Goal: Task Accomplishment & Management: Manage account settings

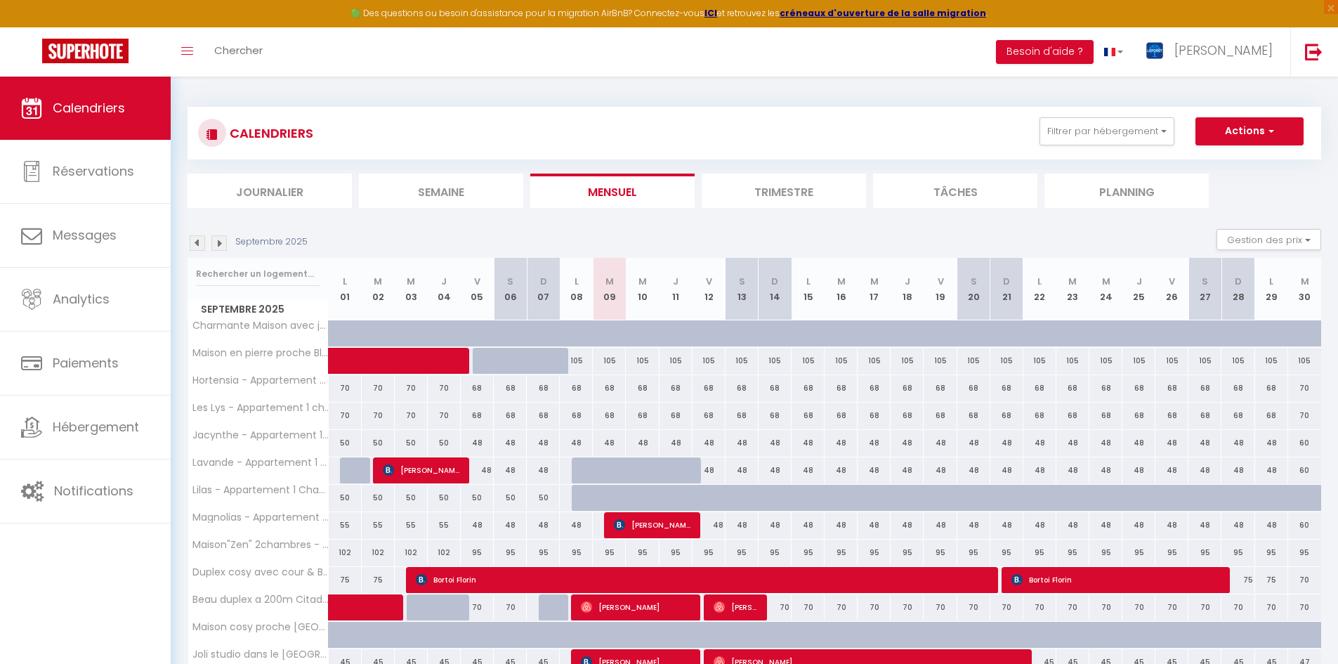
scroll to position [77, 0]
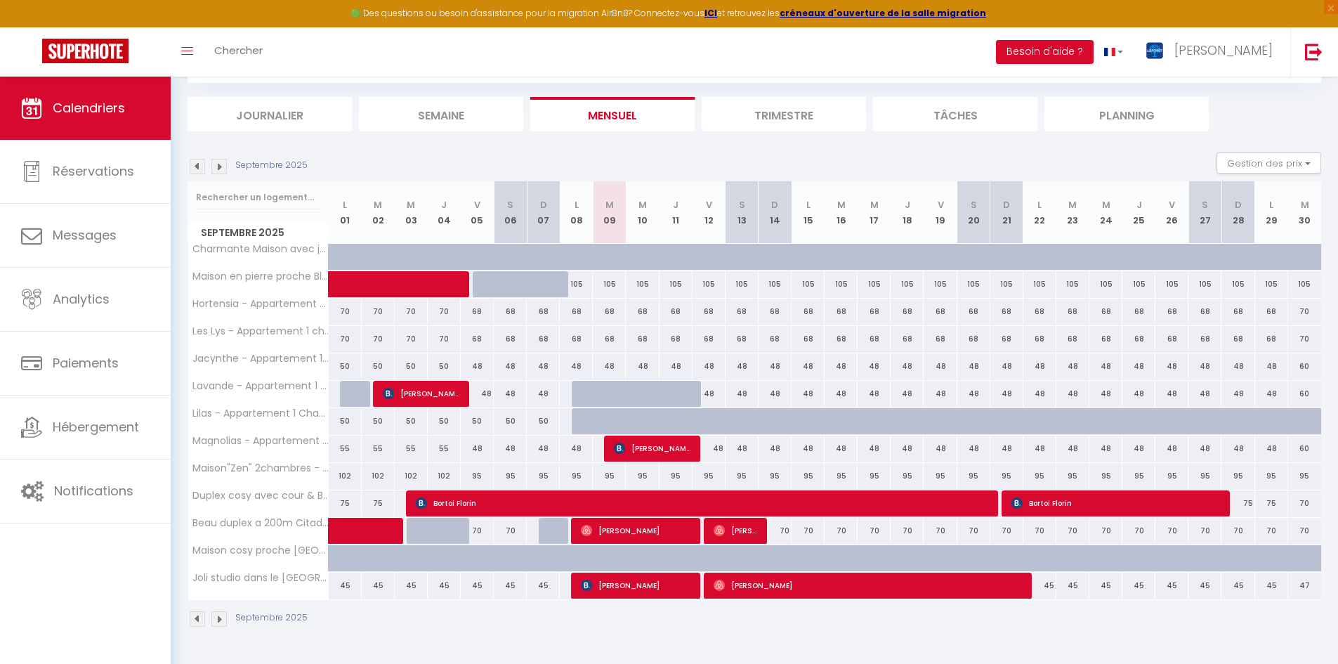
click at [220, 615] on img at bounding box center [218, 618] width 15 height 15
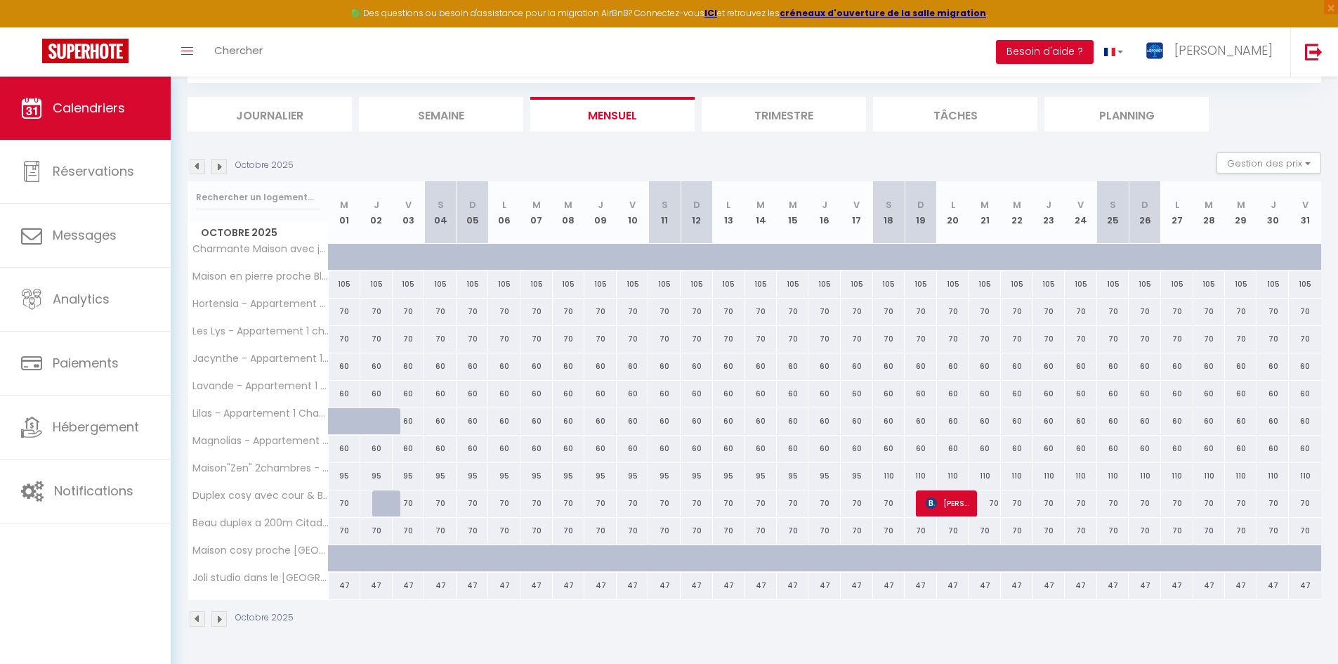
click at [220, 615] on img at bounding box center [218, 618] width 15 height 15
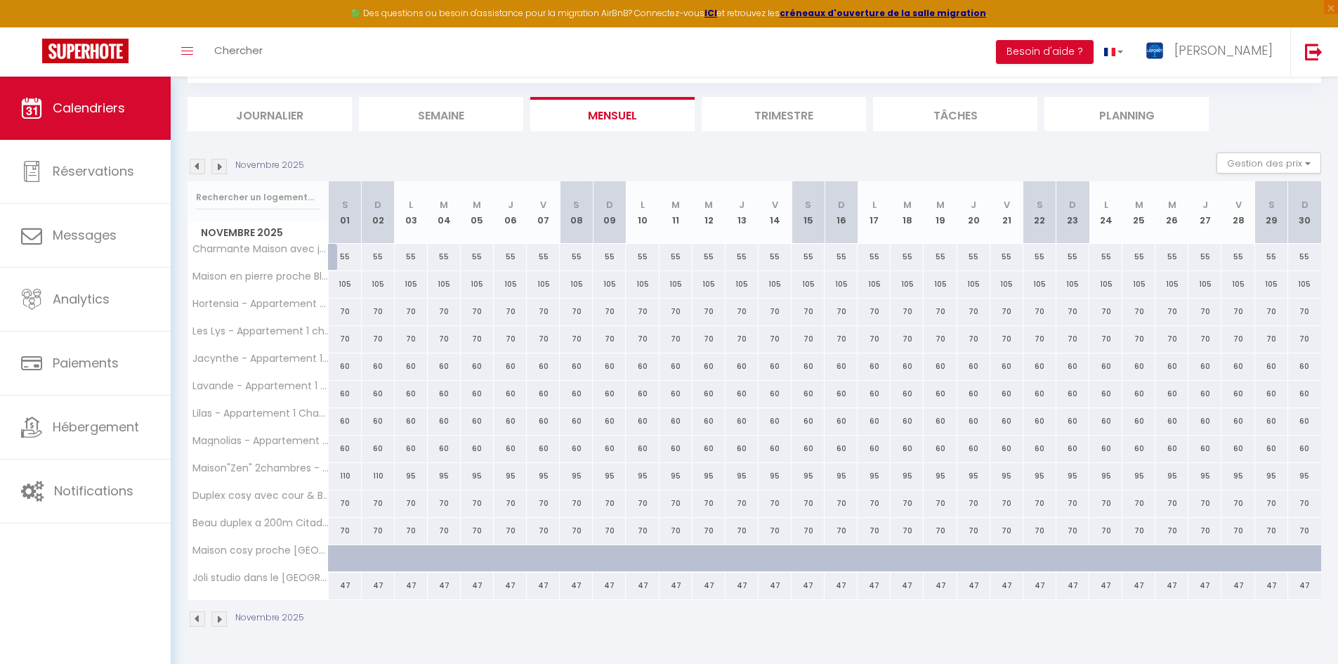
click at [346, 259] on div "55" at bounding box center [345, 257] width 33 height 26
type input "55"
type input "[DATE]"
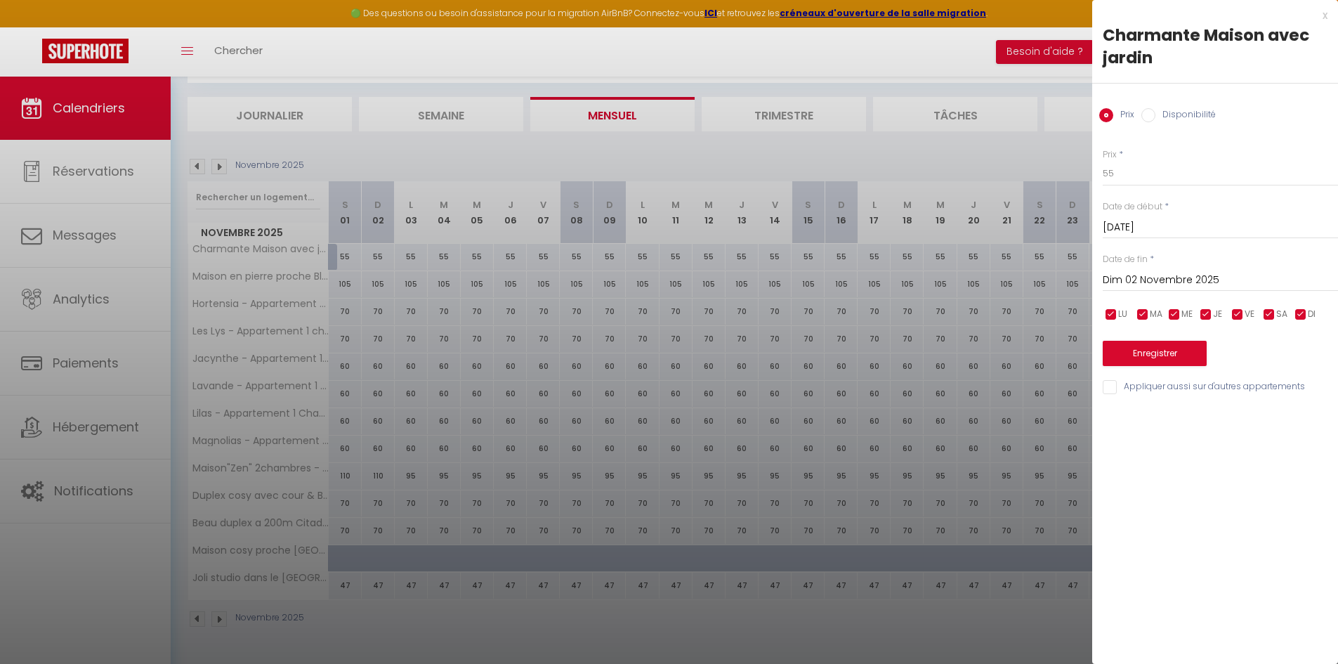
click at [662, 282] on input "Dim 02 Novembre 2025" at bounding box center [1220, 280] width 235 height 18
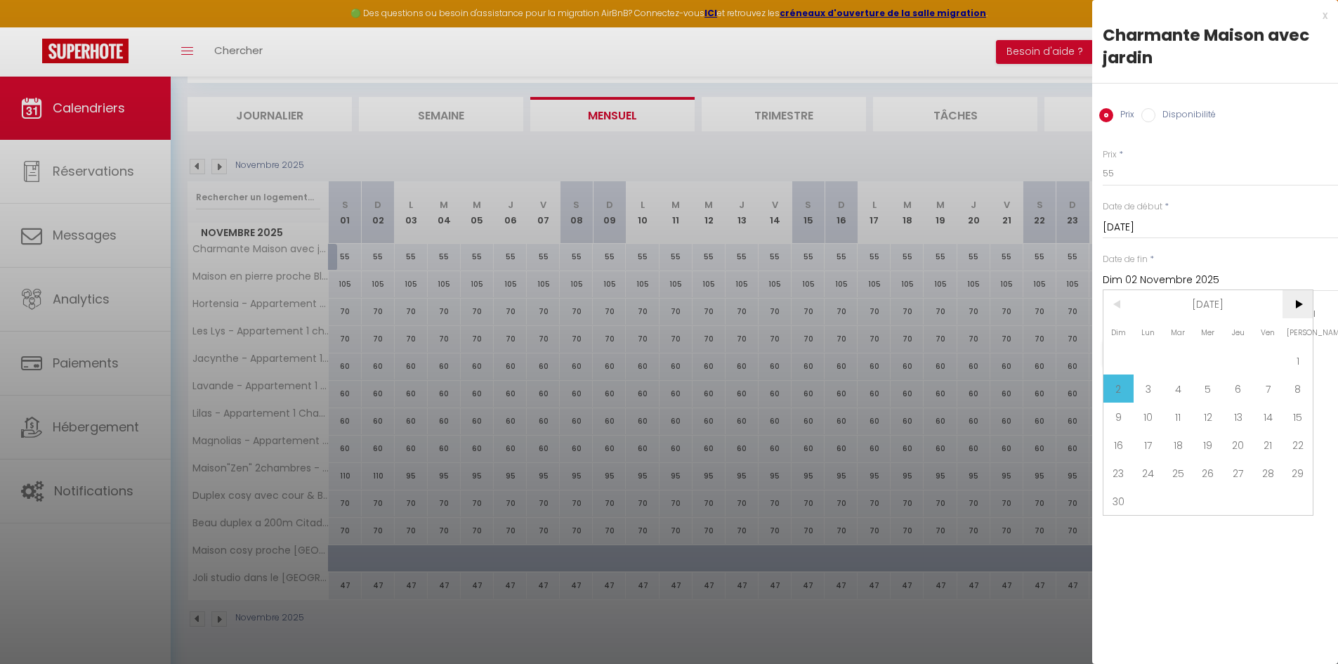
click at [662, 305] on span ">" at bounding box center [1298, 304] width 30 height 28
click at [662, 304] on span ">" at bounding box center [1298, 304] width 30 height 28
click at [662, 303] on span ">" at bounding box center [1298, 304] width 30 height 28
click at [662, 304] on span ">" at bounding box center [1298, 304] width 30 height 28
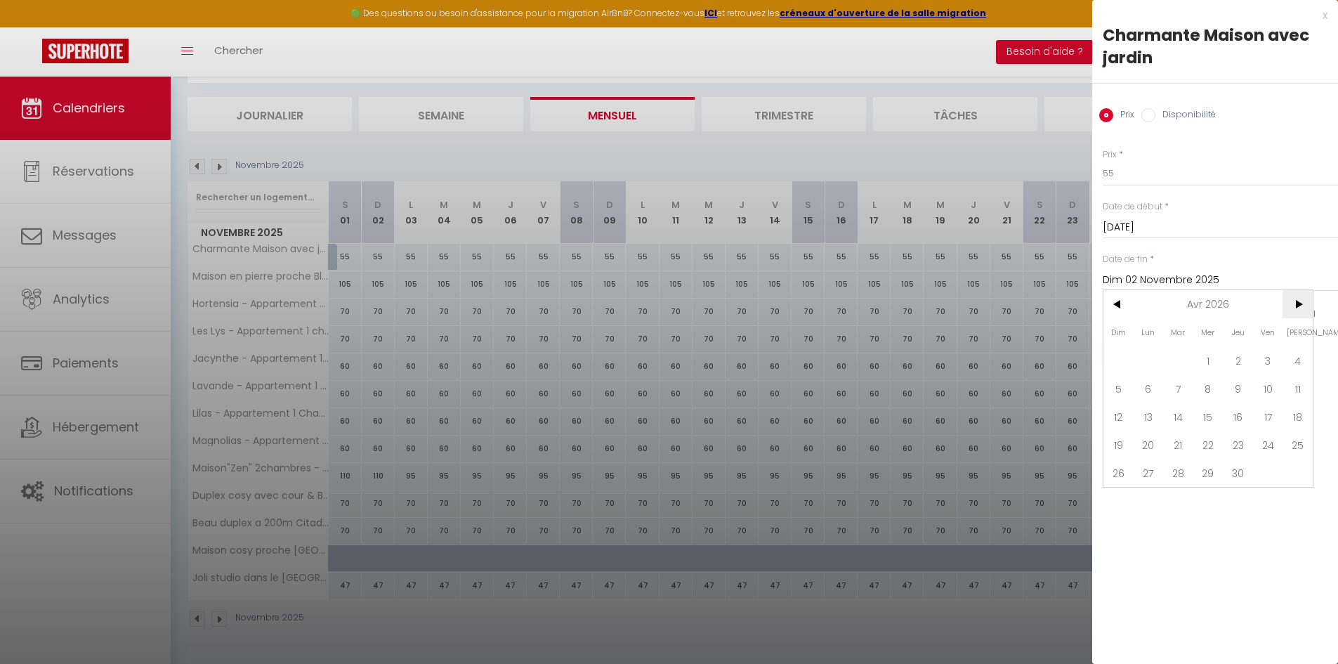
click at [662, 303] on span ">" at bounding box center [1298, 304] width 30 height 28
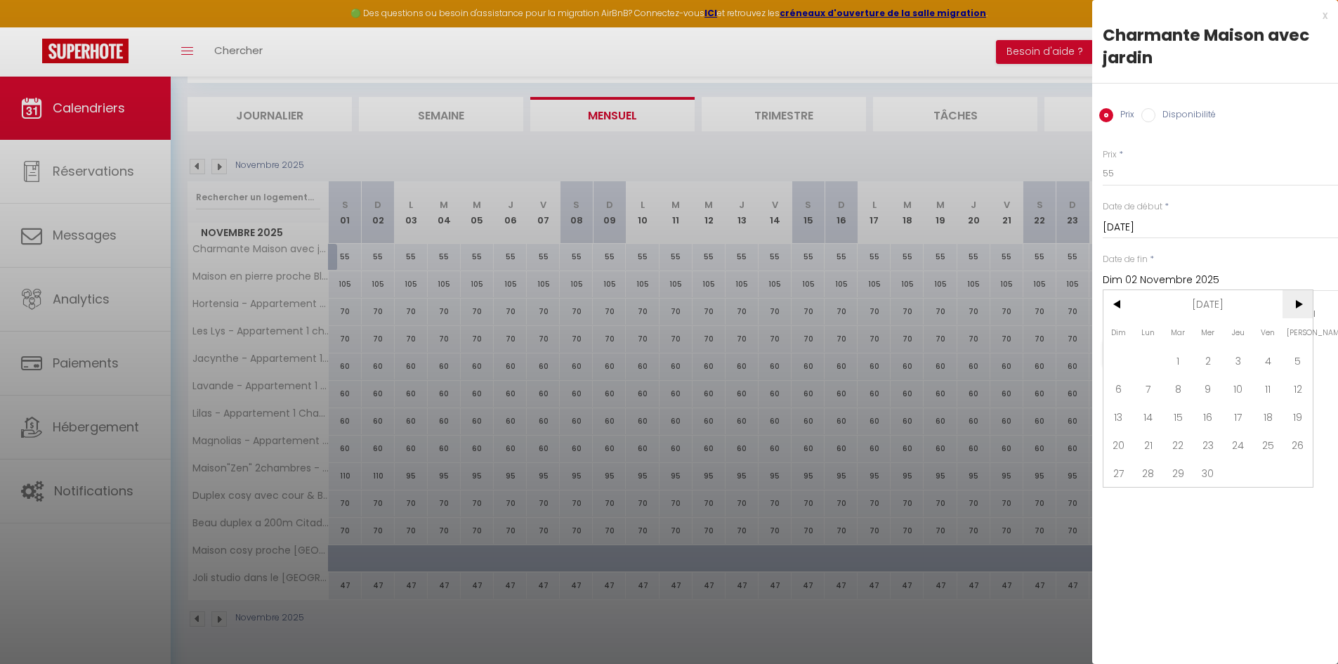
click at [662, 303] on span ">" at bounding box center [1298, 304] width 30 height 28
click at [662, 474] on span "31" at bounding box center [1238, 473] width 30 height 28
type input "Jeu 31 Décembre 2026"
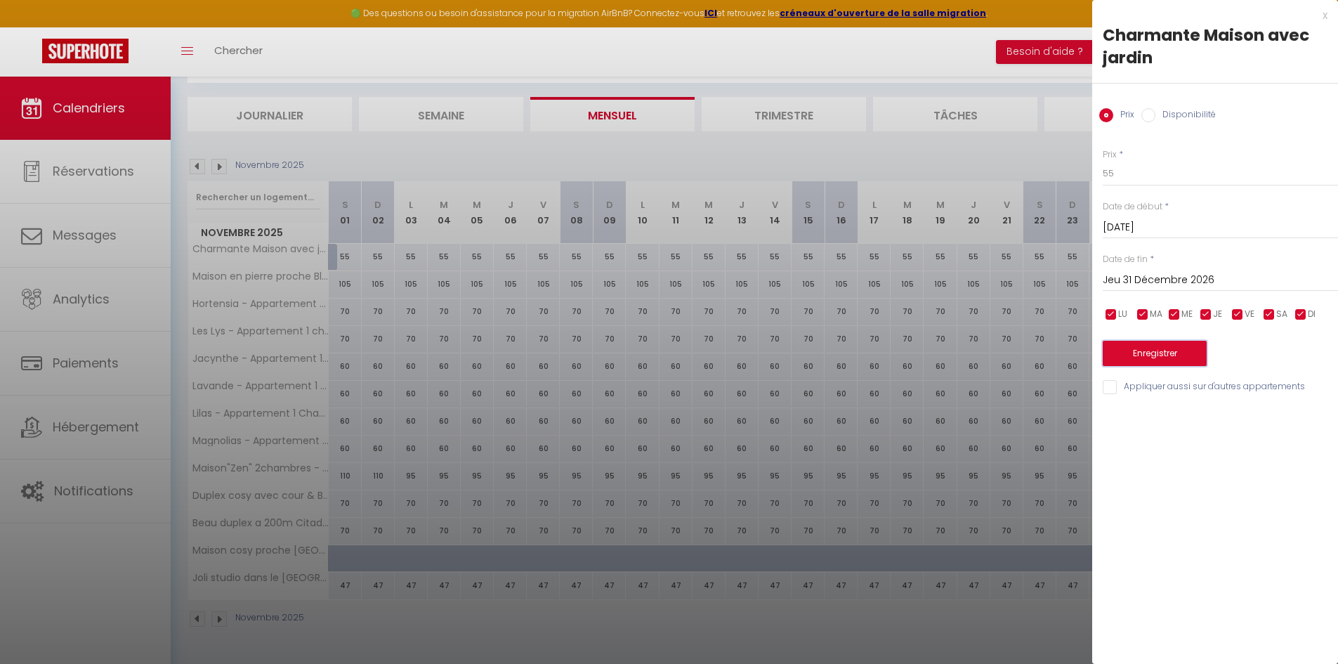
click at [662, 350] on button "Enregistrer" at bounding box center [1155, 353] width 104 height 25
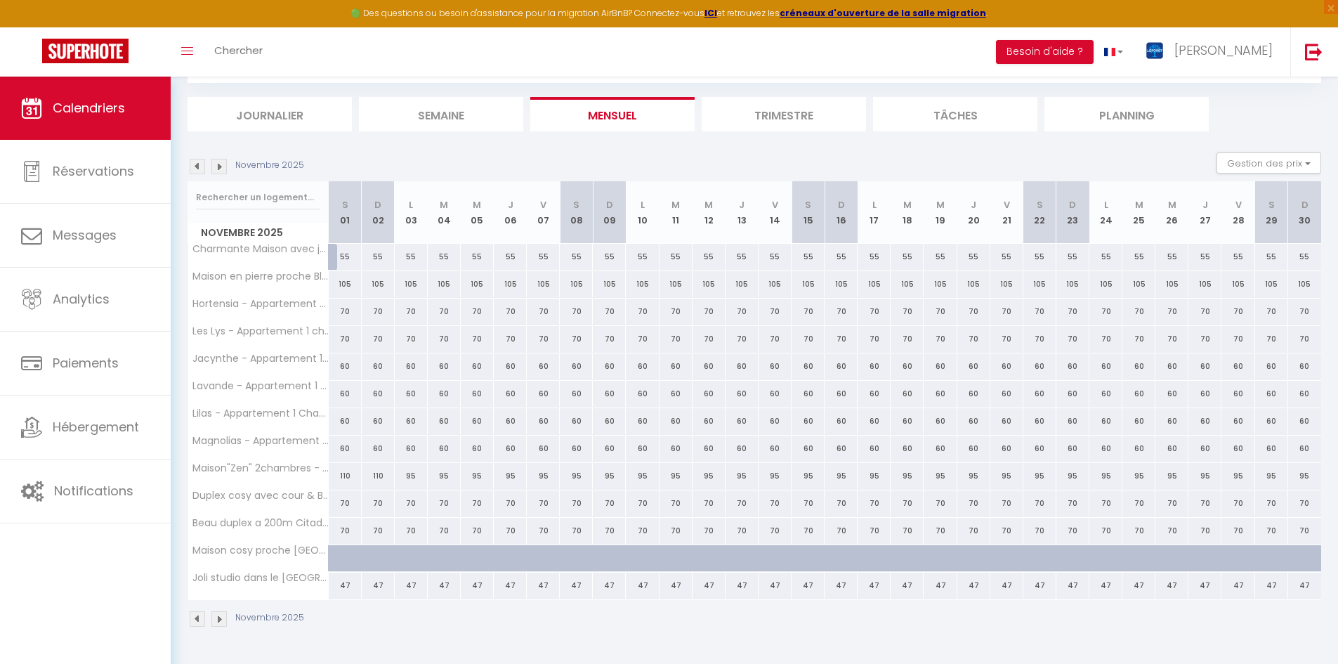
click at [344, 256] on div "55" at bounding box center [345, 257] width 33 height 26
type input "55"
type input "[DATE]"
type input "Dim 02 Novembre 2025"
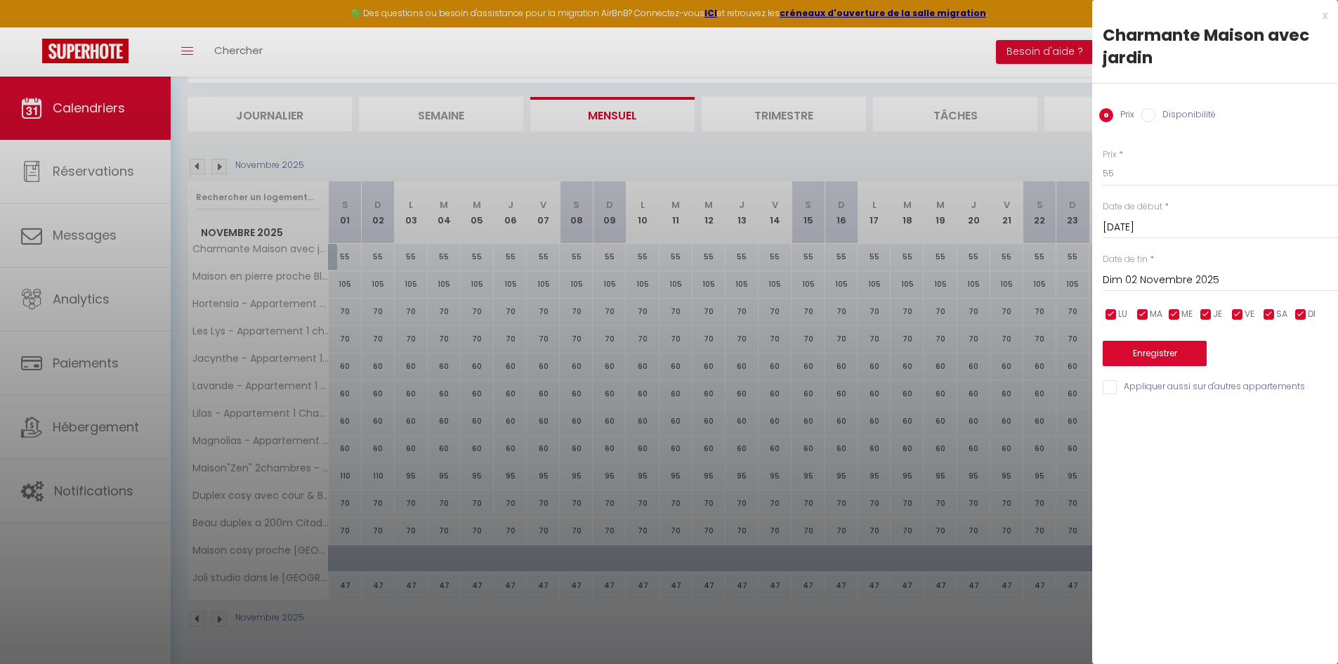
click at [662, 115] on input "Disponibilité" at bounding box center [1149, 115] width 14 height 14
radio input "true"
radio input "false"
click at [662, 174] on select "Disponible Indisponible" at bounding box center [1220, 174] width 235 height 27
select select "0"
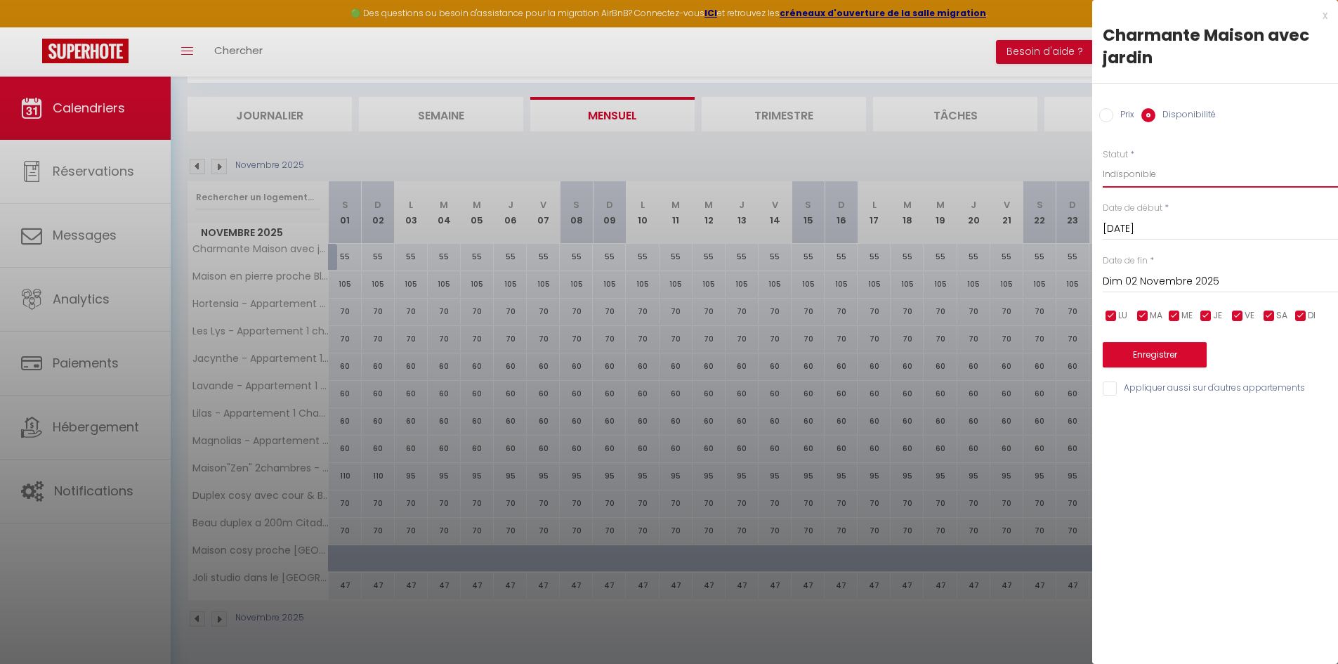
click at [662, 161] on select "Disponible Indisponible" at bounding box center [1220, 174] width 235 height 27
click at [662, 280] on input "Dim 02 Novembre 2025" at bounding box center [1220, 282] width 235 height 18
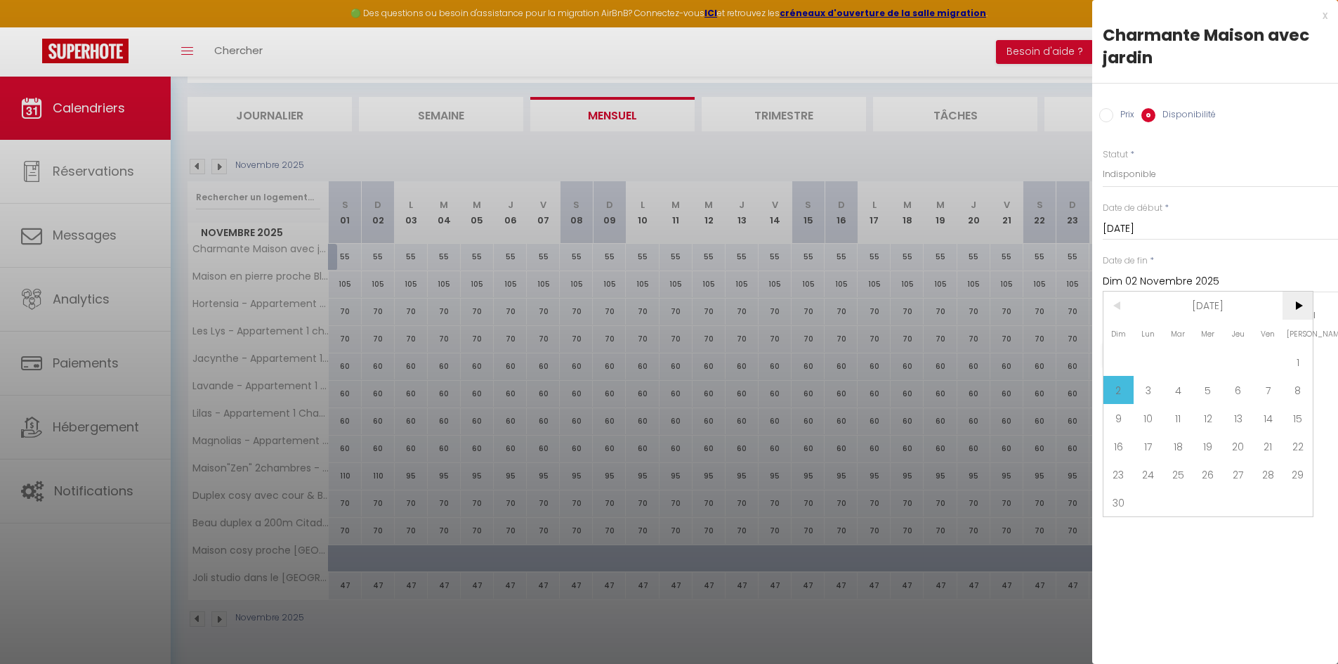
click at [662, 301] on span ">" at bounding box center [1298, 306] width 30 height 28
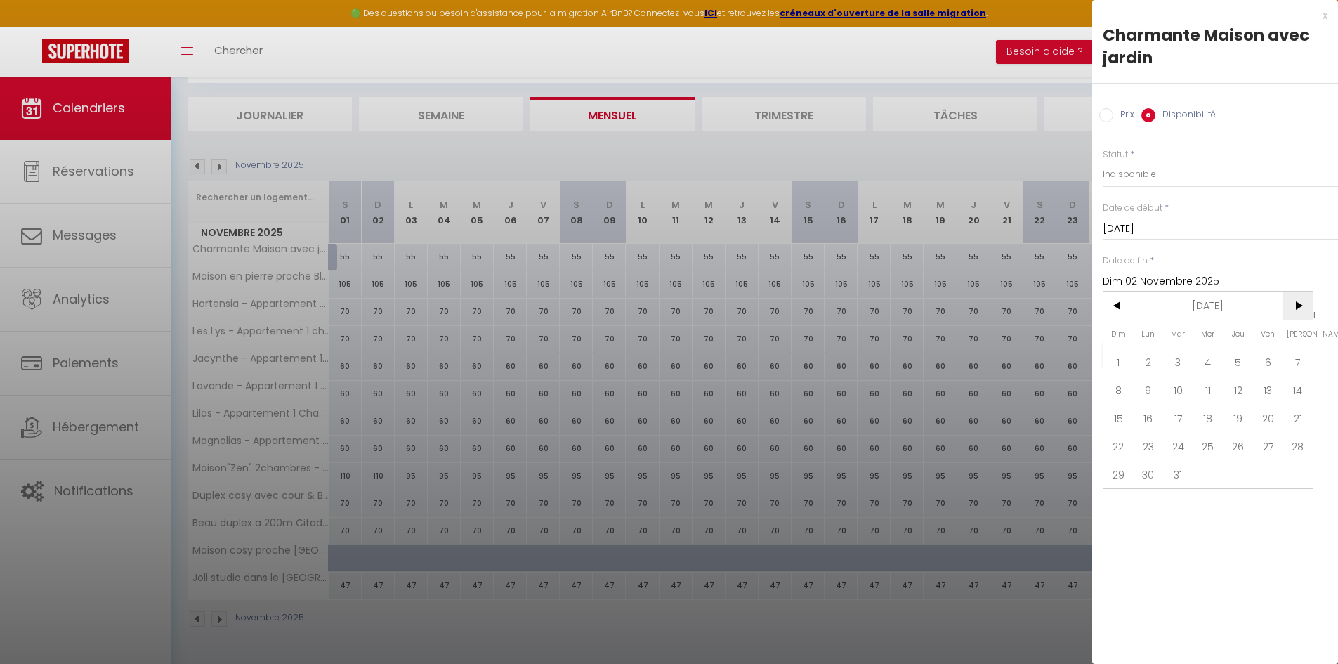
click at [662, 301] on span ">" at bounding box center [1298, 306] width 30 height 28
click at [662, 304] on span ">" at bounding box center [1298, 306] width 30 height 28
click at [662, 305] on span ">" at bounding box center [1298, 306] width 30 height 28
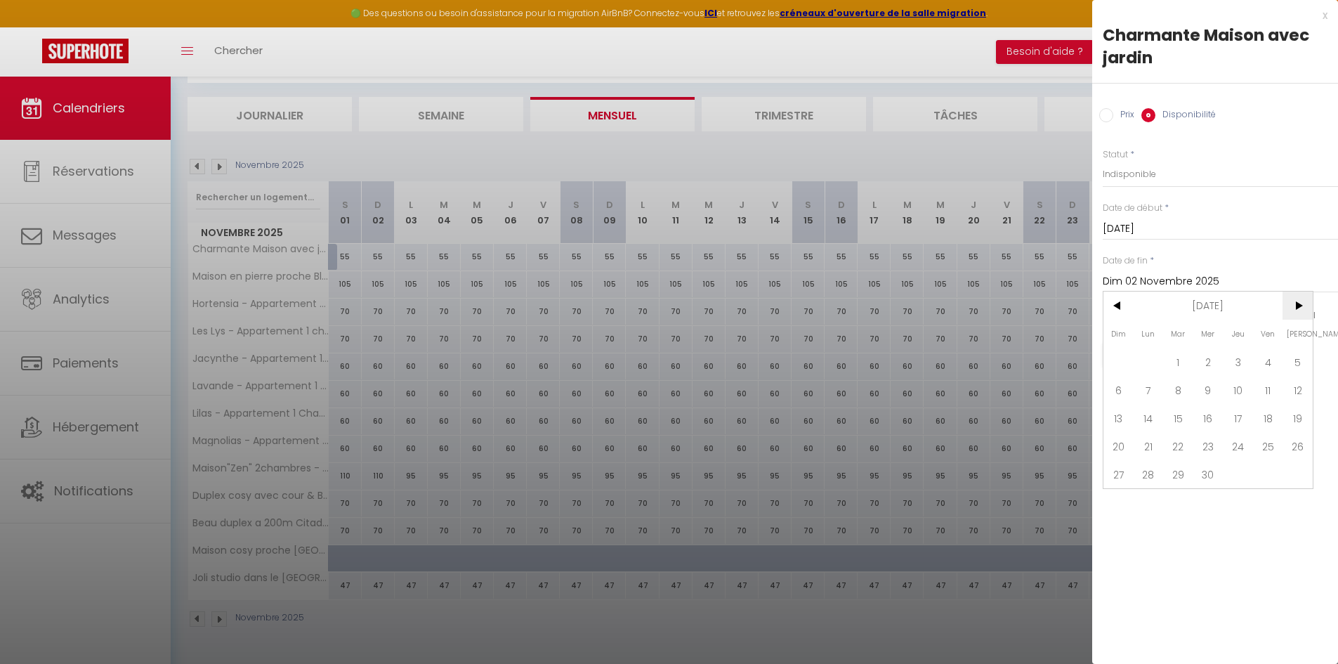
click at [662, 305] on span ">" at bounding box center [1298, 306] width 30 height 28
click at [662, 472] on span "31" at bounding box center [1238, 474] width 30 height 28
type input "Jeu 31 Décembre 2026"
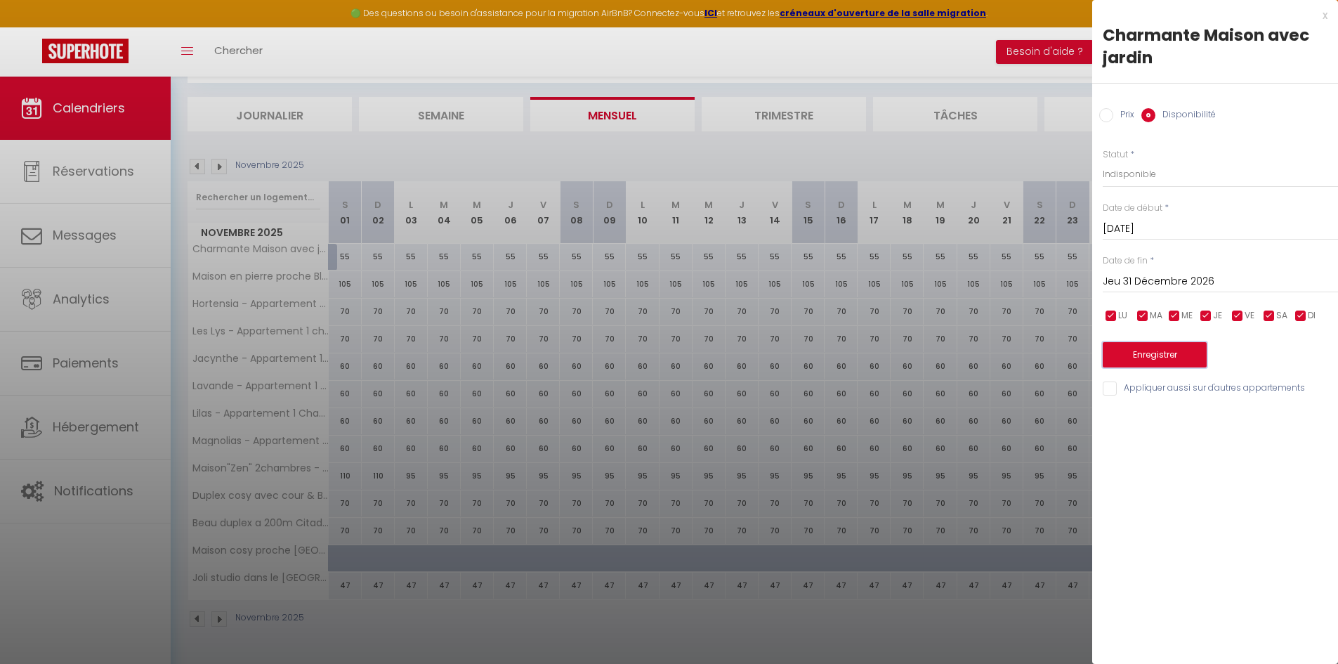
click at [662, 353] on button "Enregistrer" at bounding box center [1155, 354] width 104 height 25
